Goal: Navigation & Orientation: Go to known website

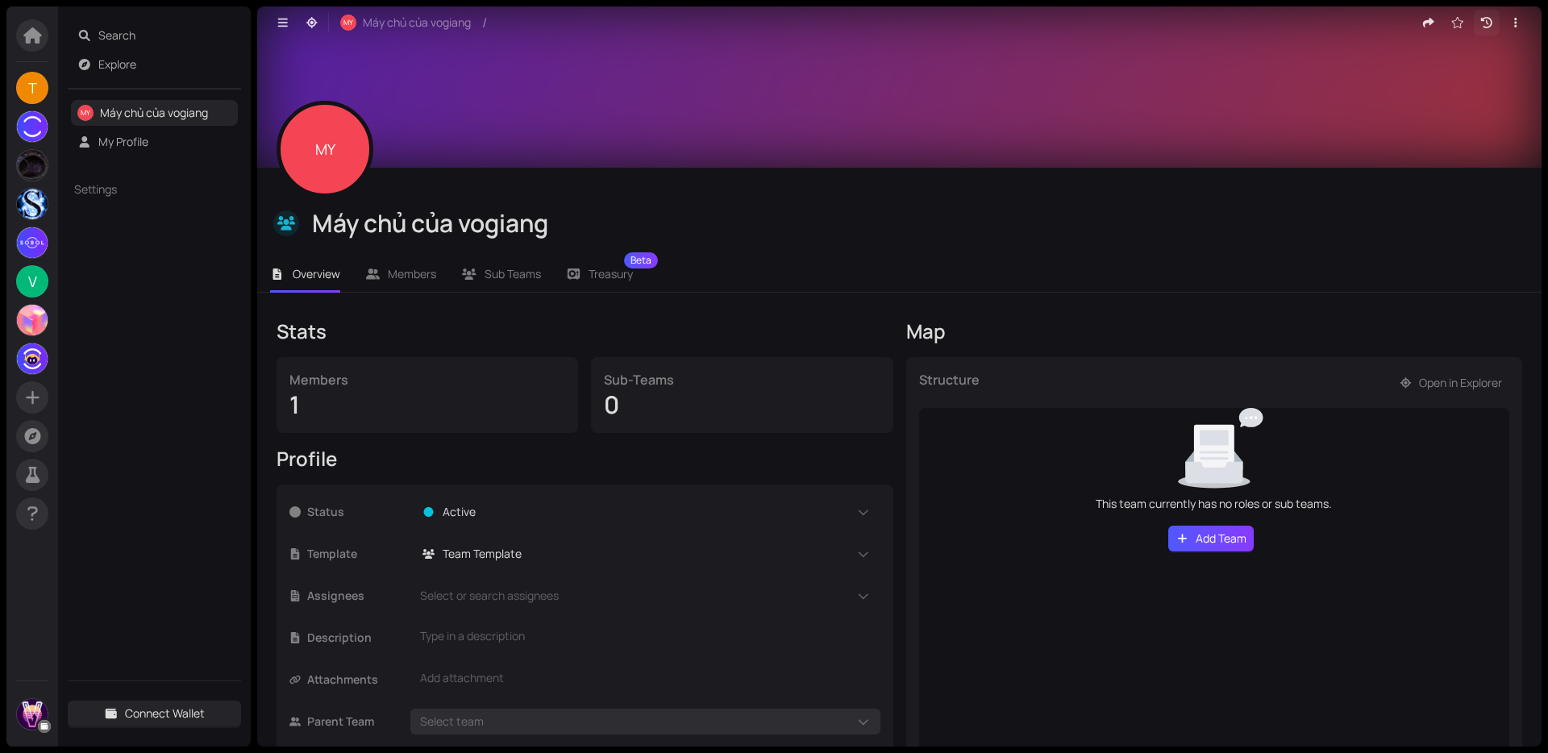
click at [1474, 24] on button "button" at bounding box center [1487, 23] width 26 height 26
